Goal: Transaction & Acquisition: Purchase product/service

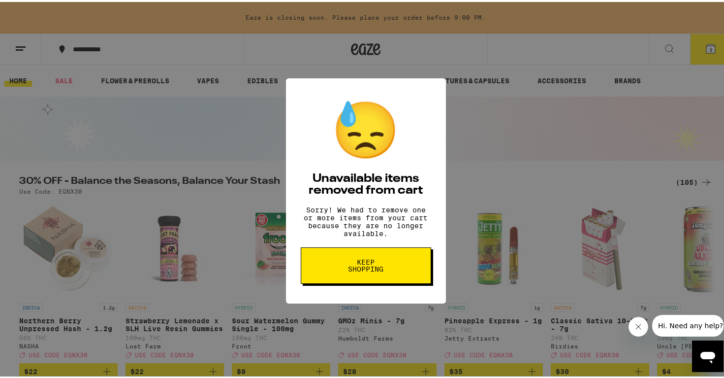
click at [577, 137] on div "😓 Unavailable items removed from cart Sorry! We had to remove one or more items…" at bounding box center [366, 189] width 732 height 378
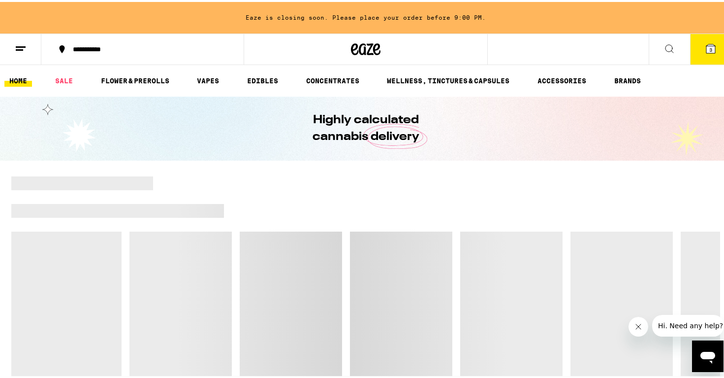
click at [710, 45] on span "3" at bounding box center [711, 48] width 3 height 6
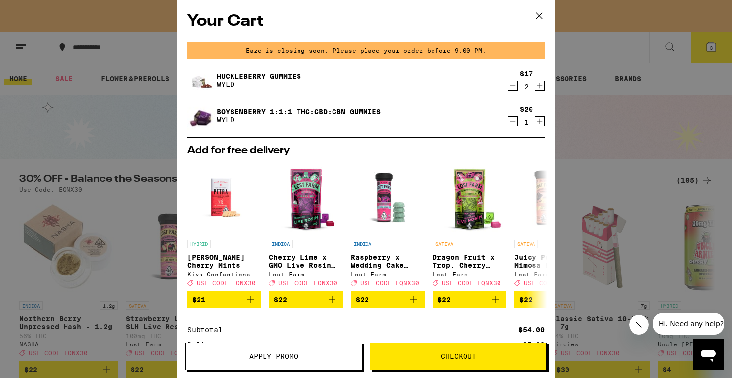
click at [289, 76] on link "Huckleberry Gummies" at bounding box center [259, 76] width 84 height 8
click at [251, 112] on link "Boysenberry 1:1:1 THC:CBD:CBN Gummies" at bounding box center [299, 112] width 164 height 8
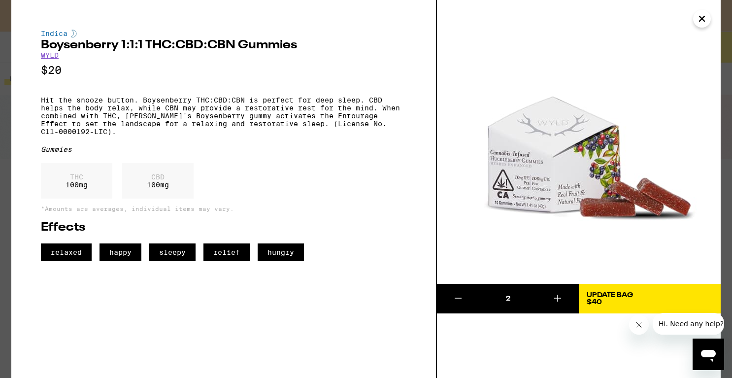
click at [703, 18] on icon "Close" at bounding box center [701, 18] width 5 height 5
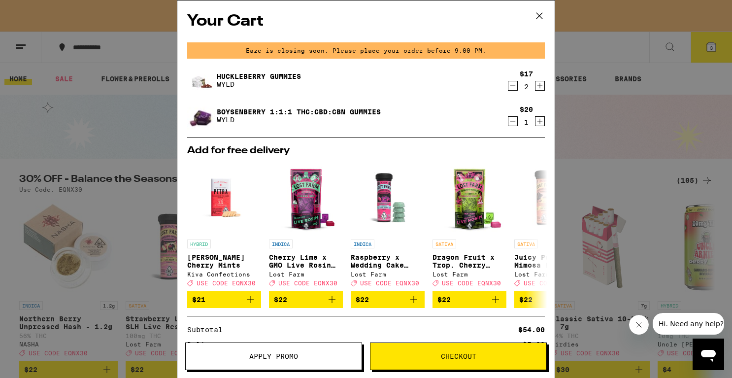
click at [539, 18] on icon at bounding box center [539, 15] width 15 height 15
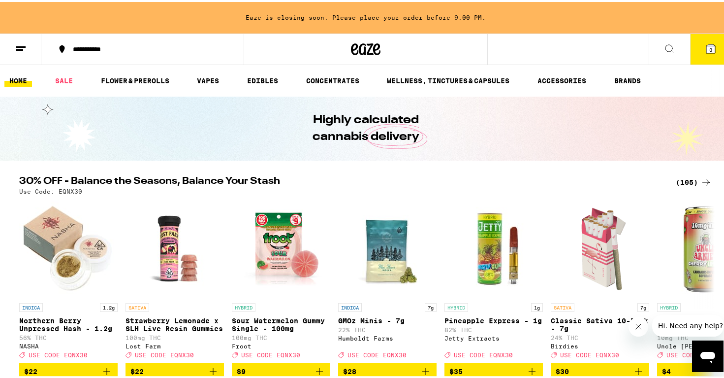
click at [24, 46] on icon at bounding box center [21, 47] width 12 height 12
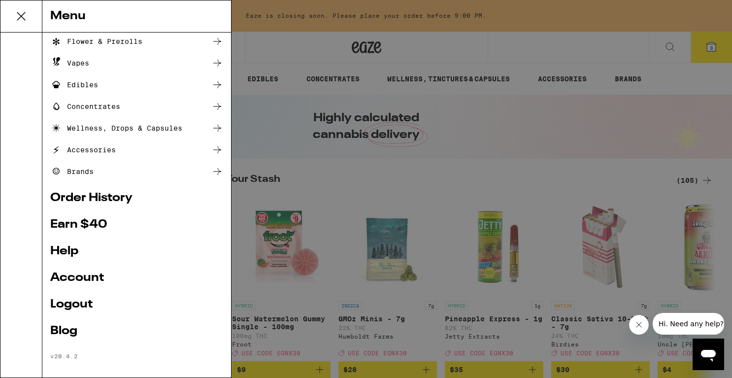
scroll to position [75, 0]
